Goal: Information Seeking & Learning: Learn about a topic

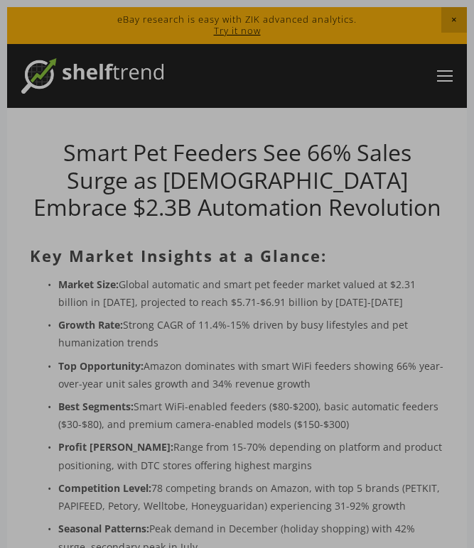
click at [134, 149] on div at bounding box center [237, 274] width 474 height 548
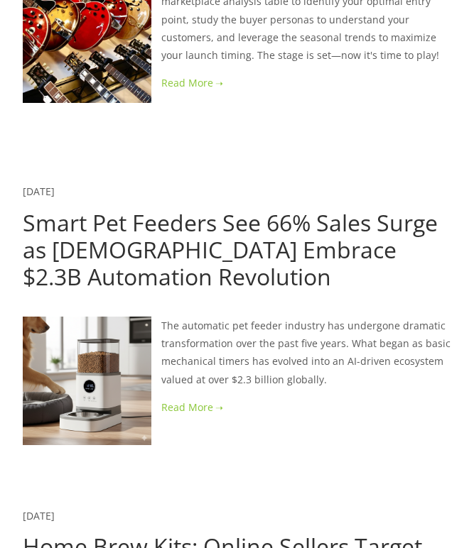
scroll to position [268, 0]
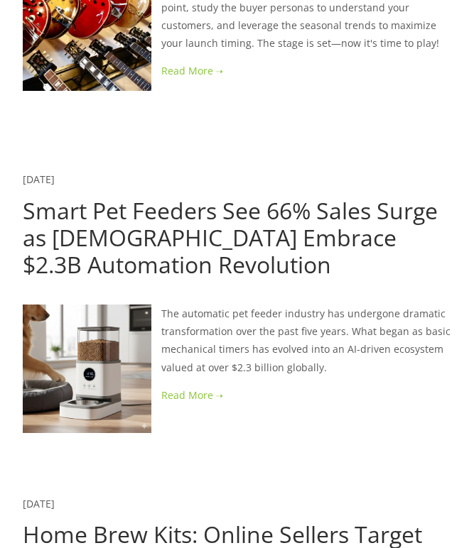
click at [168, 222] on link "Smart Pet Feeders See 66% Sales Surge as [DEMOGRAPHIC_DATA] Embrace $2.3B Autom…" at bounding box center [230, 237] width 415 height 85
